Goal: Register for event/course

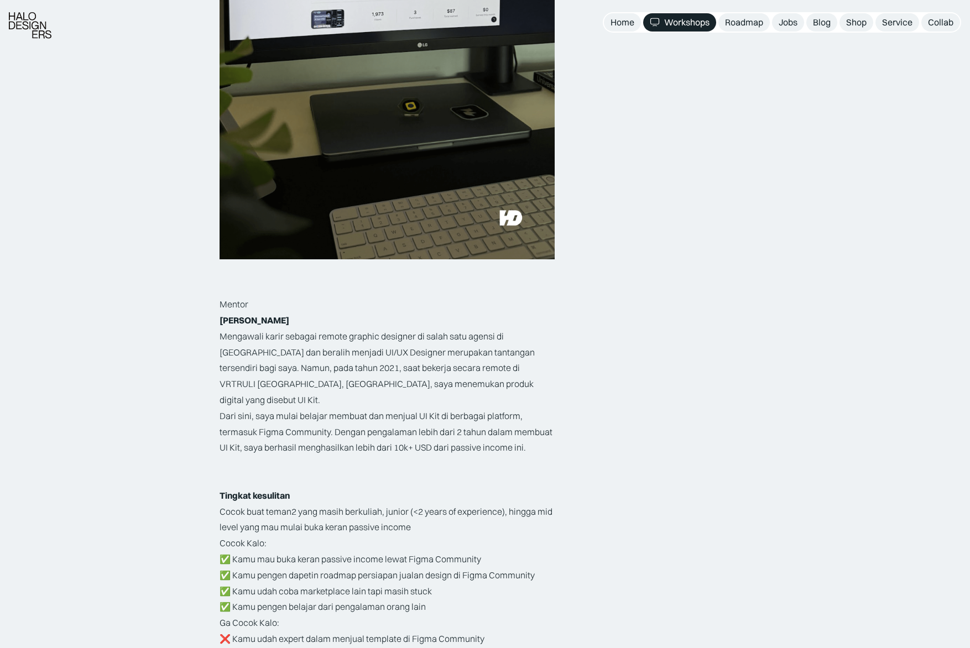
scroll to position [1550, 0]
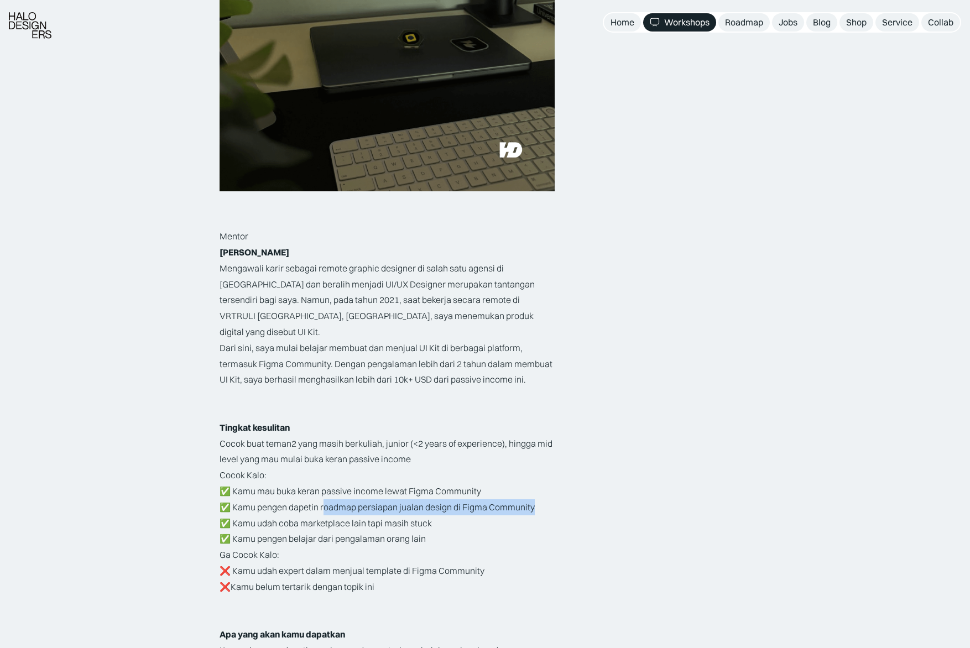
drag, startPoint x: 335, startPoint y: 482, endPoint x: 495, endPoint y: 490, distance: 160.5
click at [547, 480] on p "Cocok Kalo: ✅ Kamu mau buka keran passive income lewat Figma Community ✅ Kamu p…" at bounding box center [386, 507] width 335 height 80
drag, startPoint x: 310, startPoint y: 496, endPoint x: 434, endPoint y: 493, distance: 124.4
click at [434, 493] on p "Cocok Kalo: ✅ Kamu mau buka keran passive income lewat Figma Community ✅ Kamu p…" at bounding box center [386, 507] width 335 height 80
drag, startPoint x: 258, startPoint y: 510, endPoint x: 447, endPoint y: 511, distance: 189.1
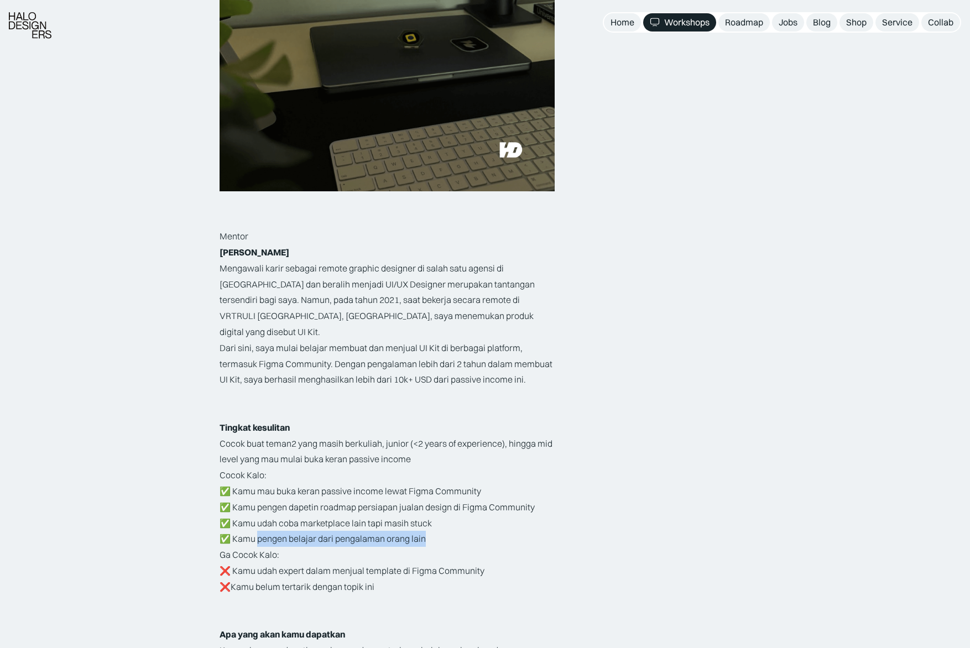
click at [447, 511] on p "Cocok Kalo: ✅ Kamu mau buka keran passive income lewat Figma Community ✅ Kamu p…" at bounding box center [386, 507] width 335 height 80
click at [725, 492] on div "Rp149.000 DISKON 12% Rp169.000 AKSES SELAMANYA Slot Terbatas Rp149.000 12% Rp16…" at bounding box center [658, 4] width 185 height 2717
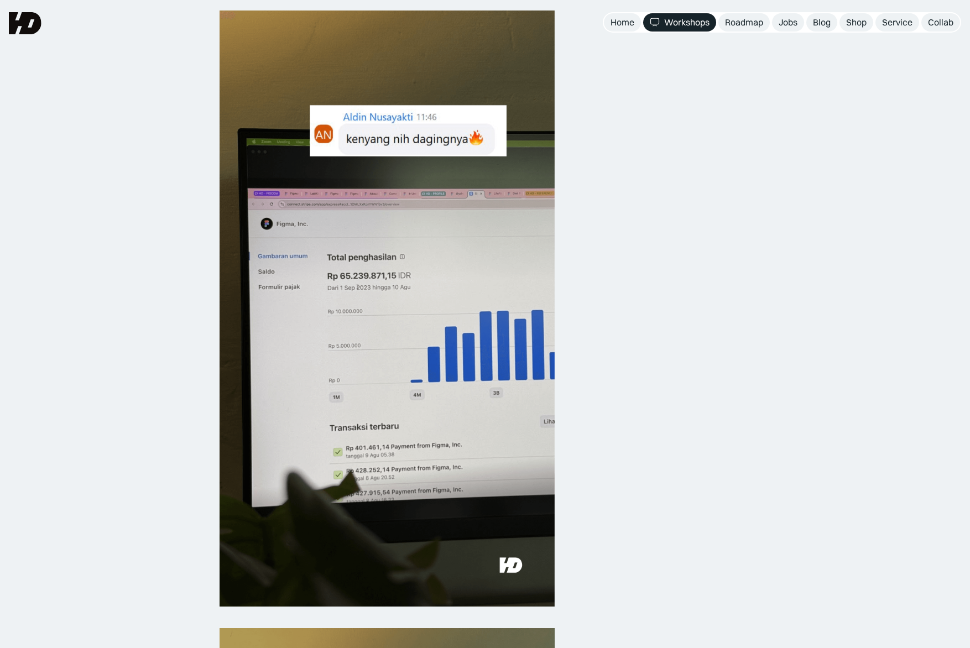
scroll to position [0, 0]
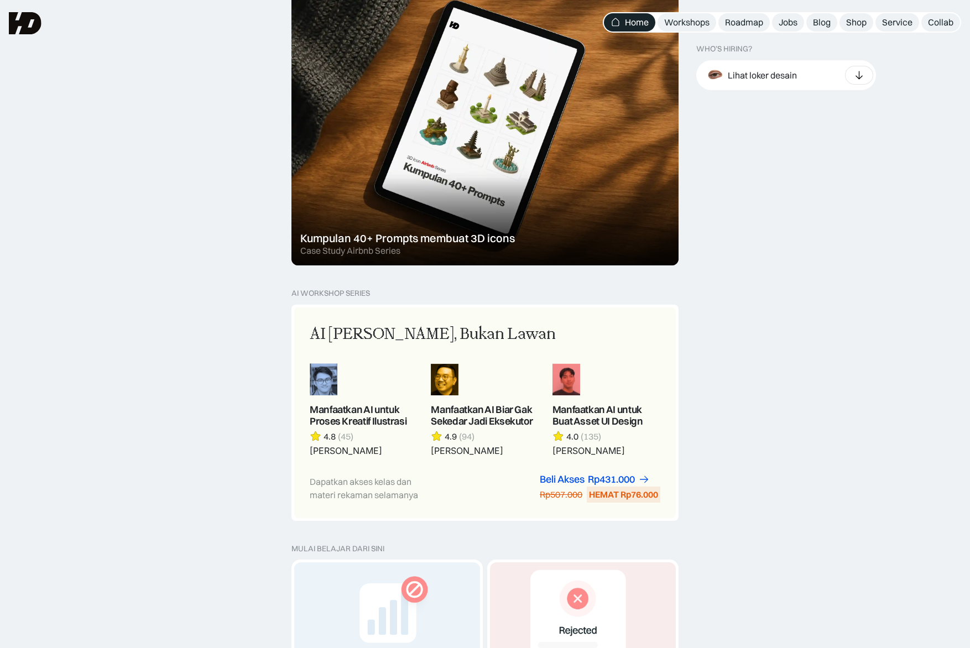
scroll to position [525, 0]
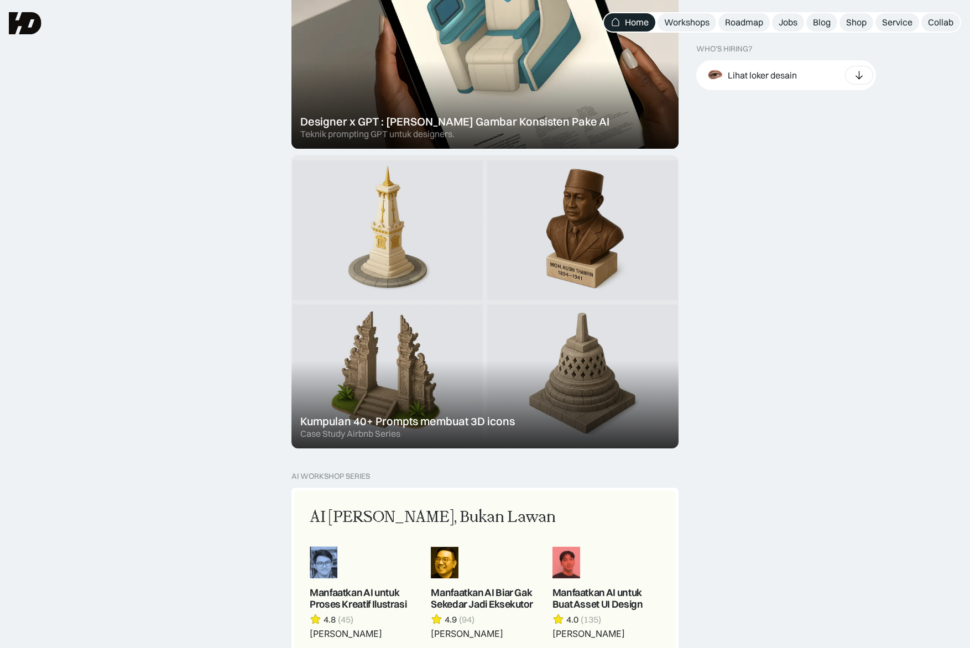
click at [559, 357] on div at bounding box center [484, 301] width 387 height 293
